Goal: Information Seeking & Learning: Learn about a topic

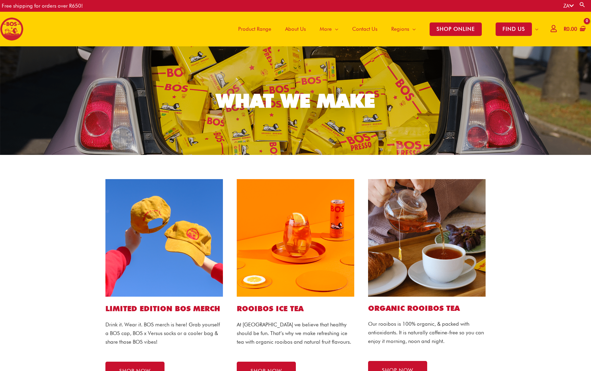
click at [294, 29] on span "About Us" at bounding box center [295, 29] width 21 height 21
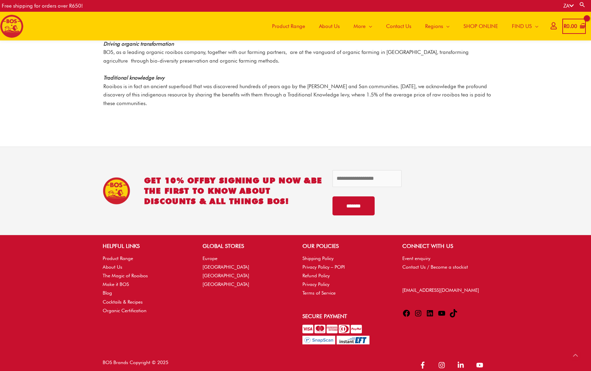
scroll to position [940, 0]
